Goal: Use online tool/utility: Use online tool/utility

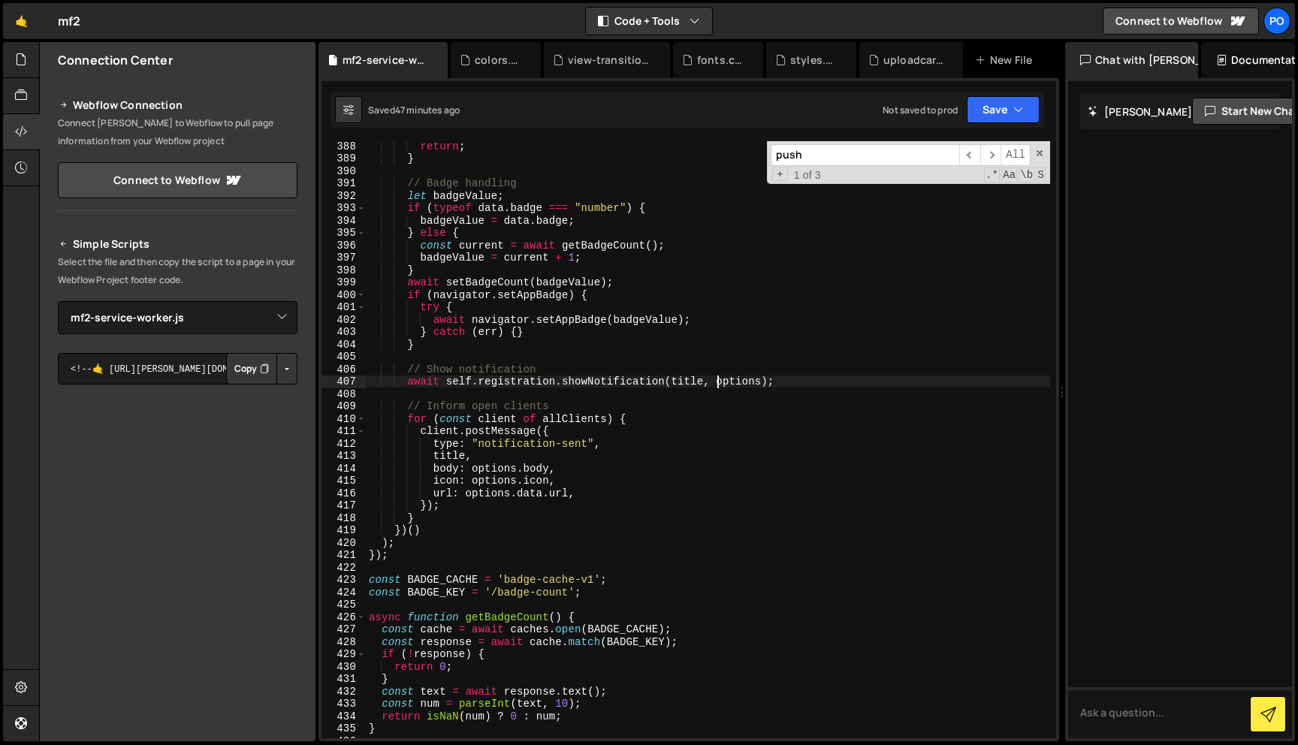
select select "45019"
click at [790, 280] on div "return ; } // Badge handling let badgeValue ; if ( typeof data . badge === "num…" at bounding box center [708, 451] width 684 height 622
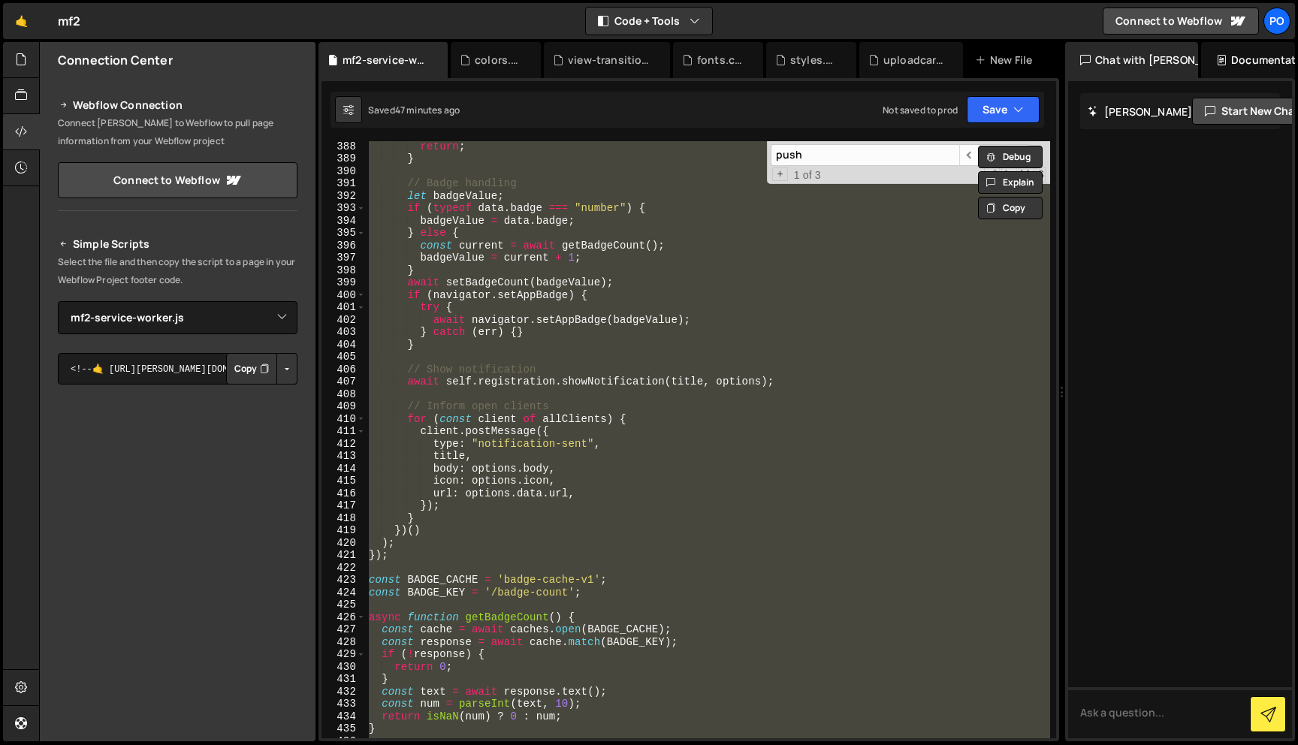
click at [784, 312] on div "return ; } // Badge handling let badgeValue ; if ( typeof data . badge === "num…" at bounding box center [708, 439] width 684 height 597
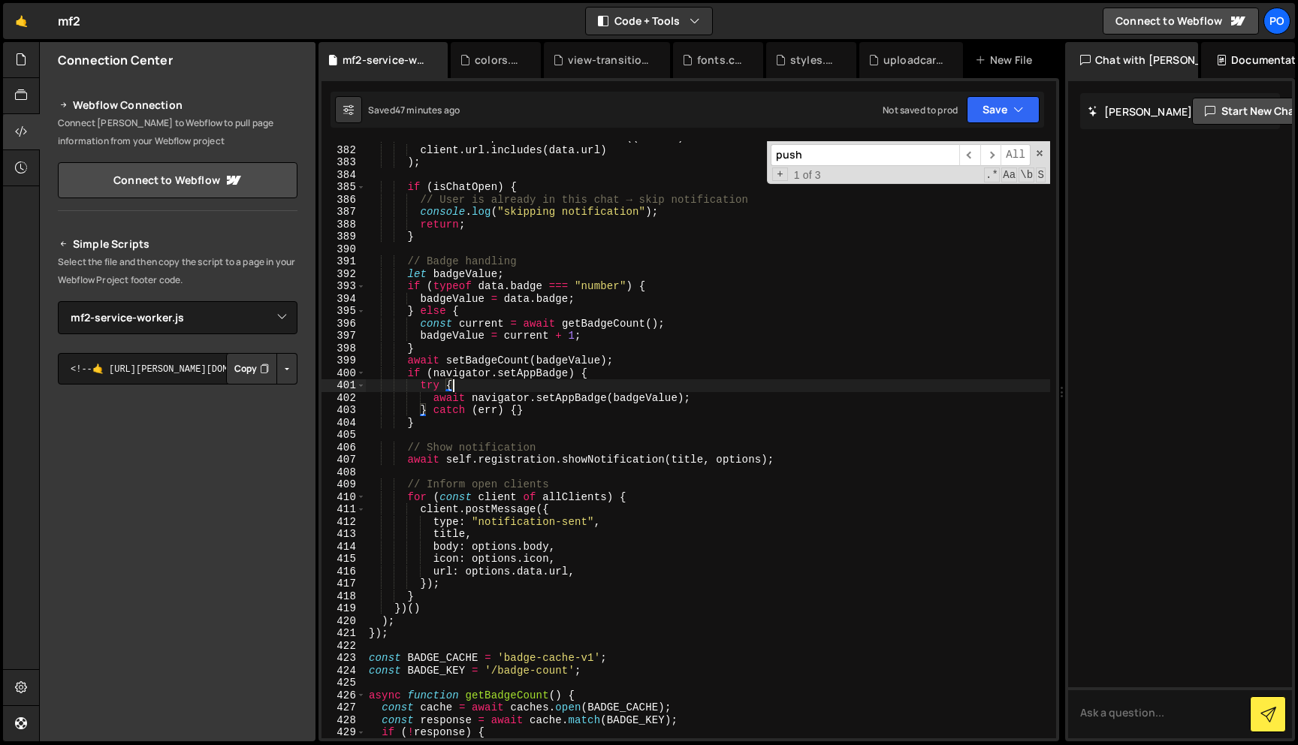
scroll to position [4717, 0]
click at [653, 492] on div "const isChatOpen = allClients . some (( client ) => client . url . includes ( d…" at bounding box center [708, 442] width 684 height 622
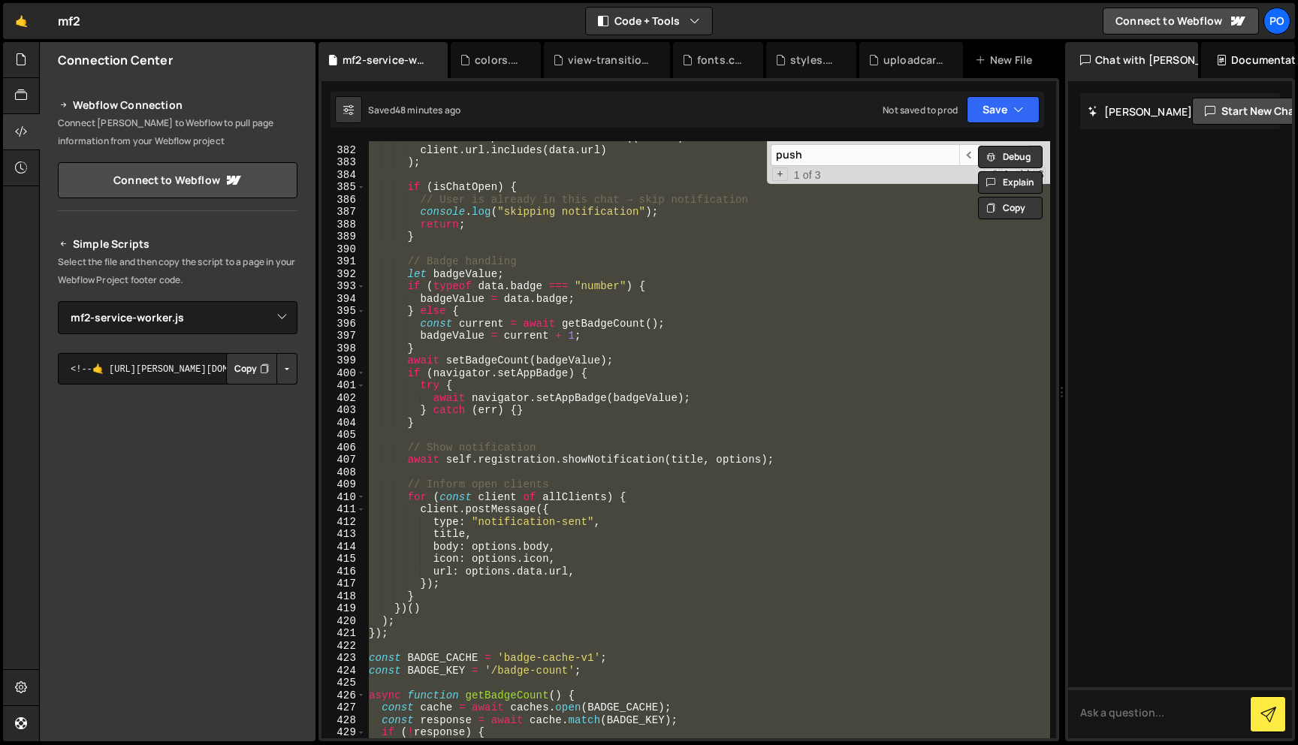
click at [653, 492] on div "const isChatOpen = allClients . some (( client ) => client . url . includes ( d…" at bounding box center [708, 439] width 684 height 597
type textarea "});"
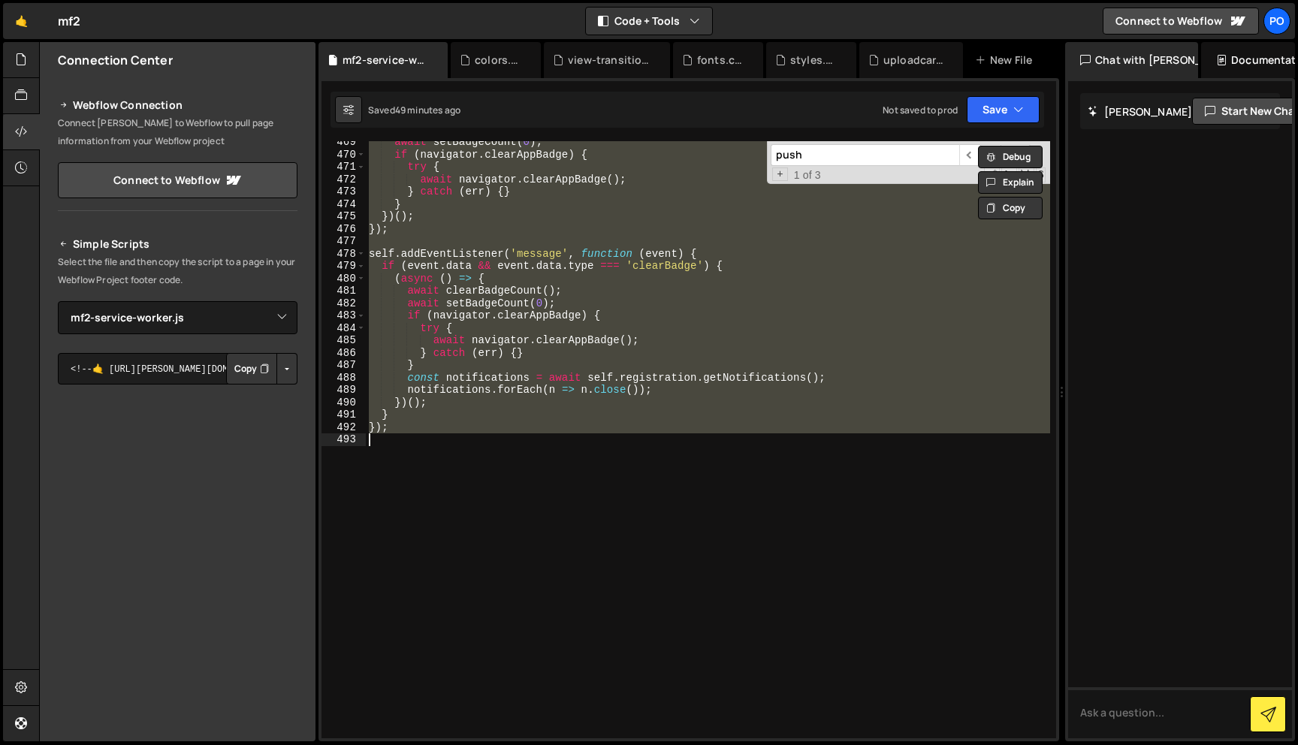
click at [439, 475] on div "await setBadgeCount ( 0 ) ; if ( navigator . clearAppBadge ) { try { await navi…" at bounding box center [708, 439] width 684 height 597
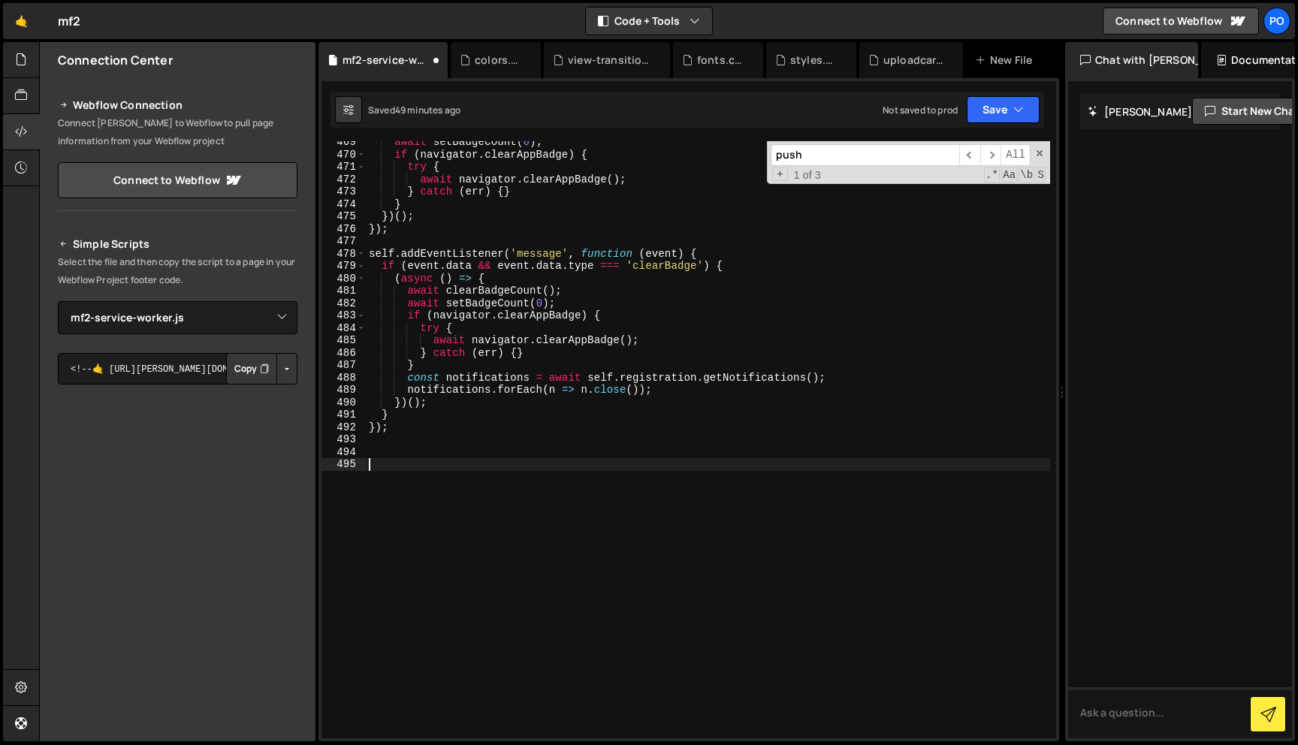
paste textarea "});"
type textarea "});"
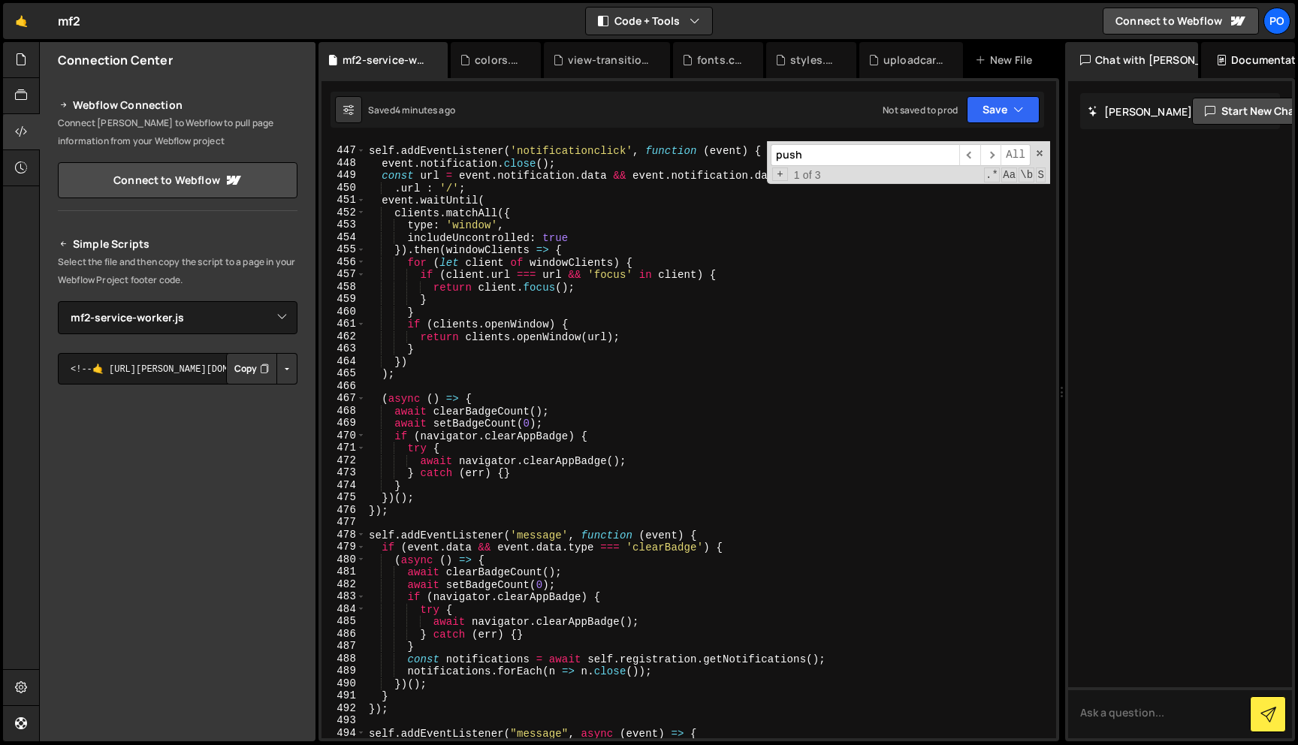
scroll to position [5211, 0]
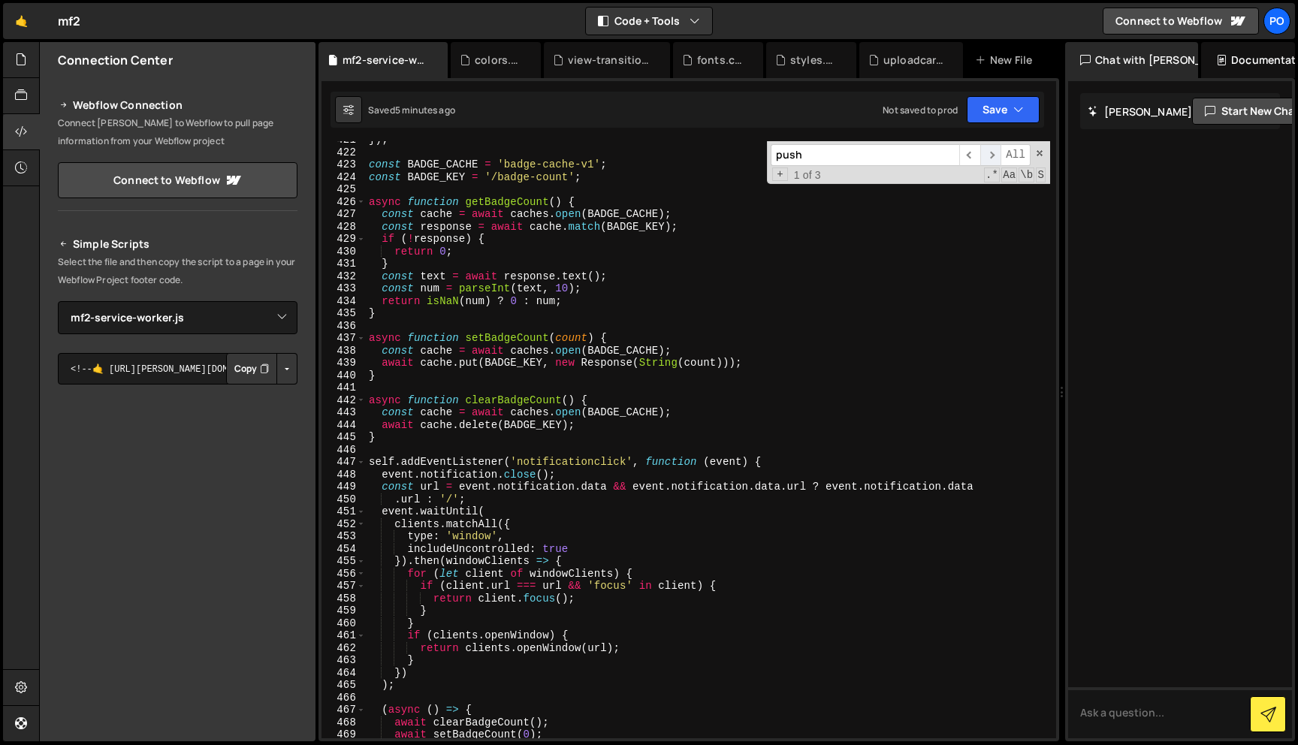
click at [985, 157] on span "​" at bounding box center [990, 155] width 21 height 22
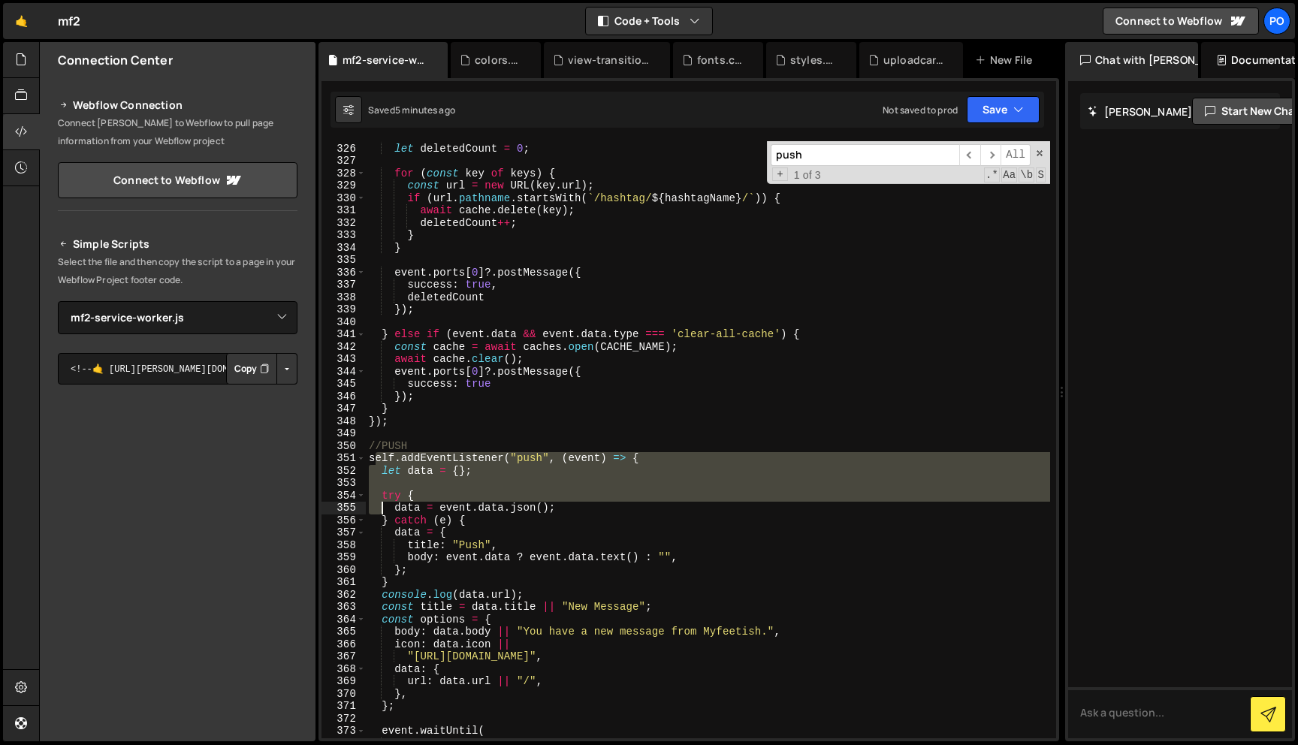
drag, startPoint x: 372, startPoint y: 462, endPoint x: 389, endPoint y: 536, distance: 76.2
click at [389, 536] on div "const keys = await cache . keys ( ) ; let deletedCount = 0 ; for ( const key of…" at bounding box center [708, 441] width 684 height 622
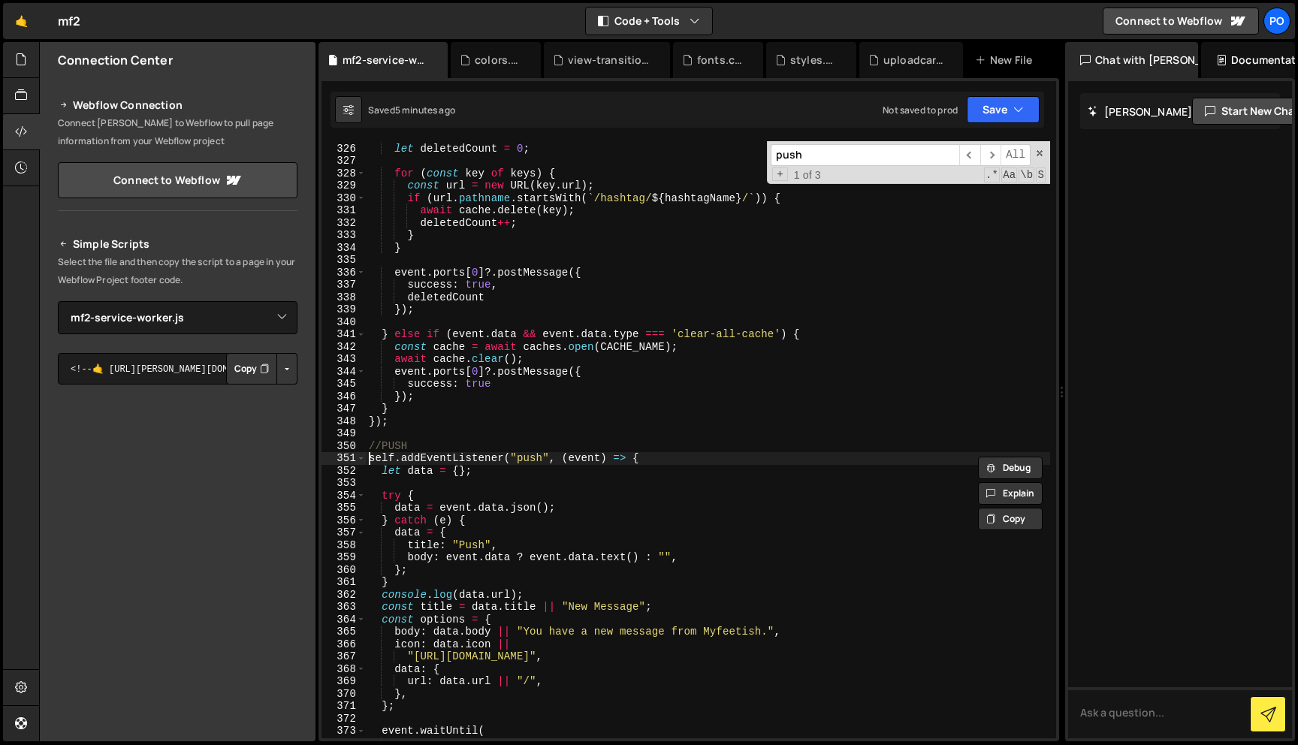
drag, startPoint x: 369, startPoint y: 455, endPoint x: 419, endPoint y: 562, distance: 118.3
click at [419, 562] on div "const keys = await cache . keys ( ) ; let deletedCount = 0 ; for ( const key of…" at bounding box center [708, 441] width 684 height 622
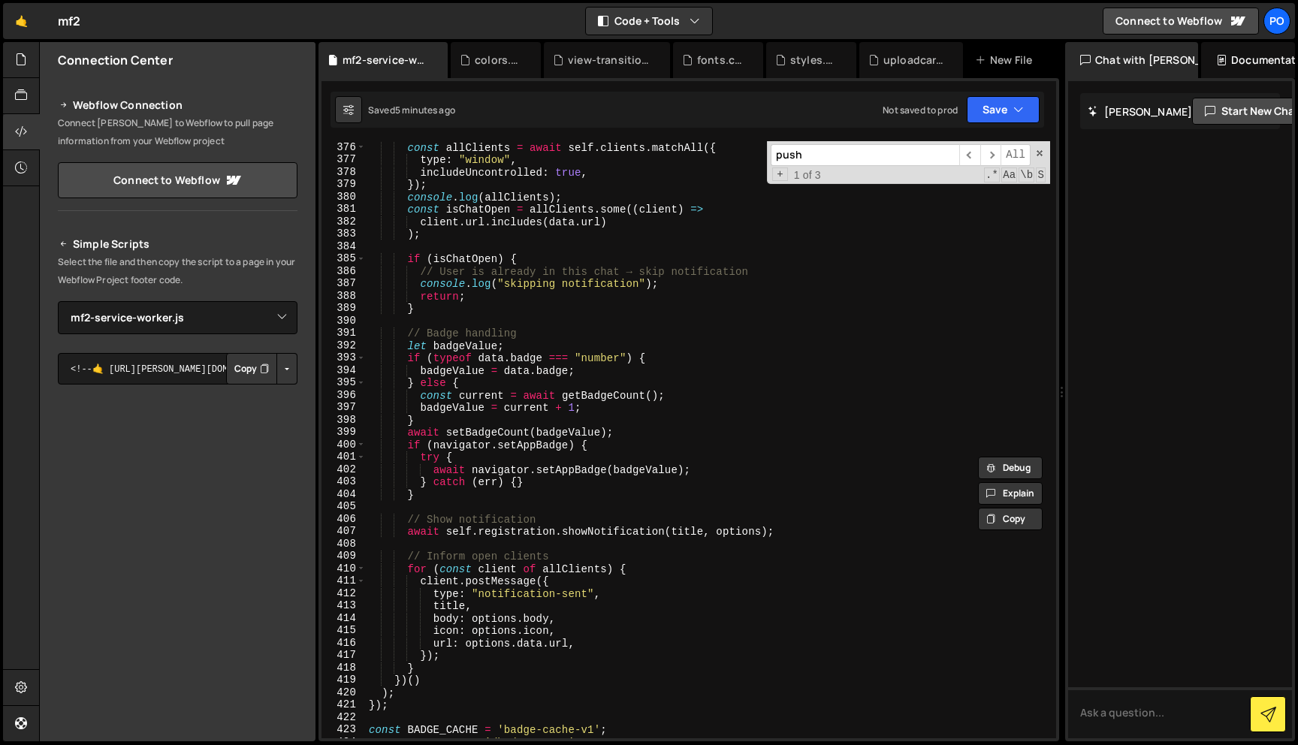
scroll to position [4857, 0]
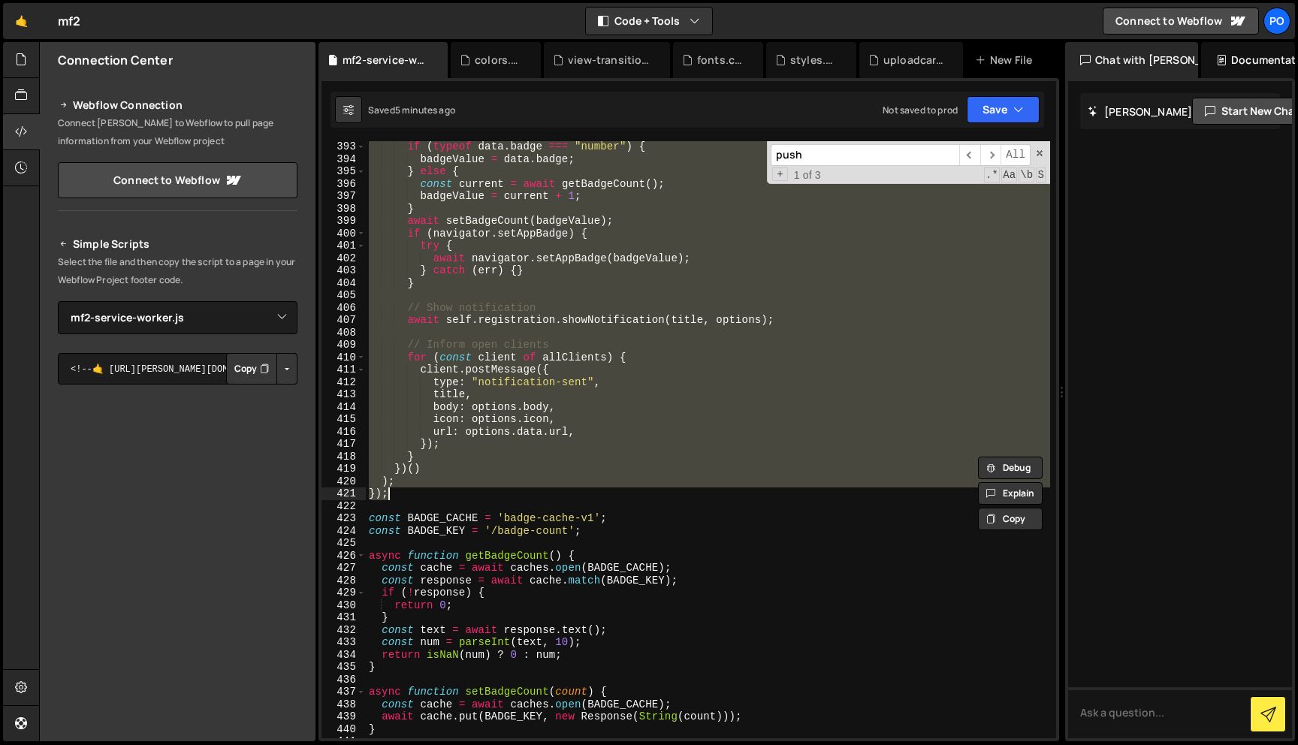
click at [401, 492] on div "if ( typeof data . badge === "number" ) { badgeValue = data . badge ; } else { …" at bounding box center [708, 451] width 684 height 622
paste textarea
type textarea "});"
